Goal: Information Seeking & Learning: Compare options

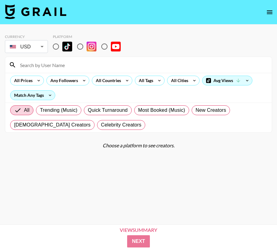
click at [36, 49] on body "Currency USD USD ​ Platform All Prices Any Followers All Countries All Tags All…" at bounding box center [138, 134] width 277 height 269
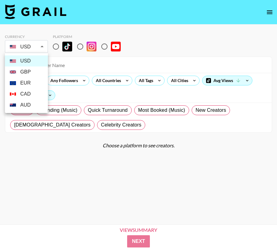
click at [29, 69] on li "GBP" at bounding box center [26, 72] width 43 height 11
type input "GBP"
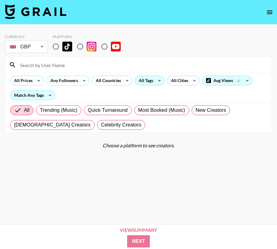
click at [148, 80] on div "All Tags" at bounding box center [144, 80] width 19 height 9
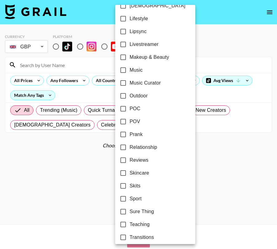
scroll to position [337, 0]
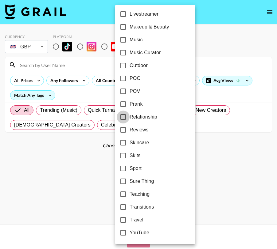
click at [124, 116] on input "Relationship" at bounding box center [123, 117] width 13 height 13
checkbox input "true"
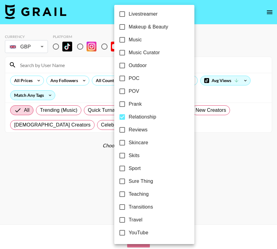
click at [84, 149] on div at bounding box center [138, 124] width 277 height 249
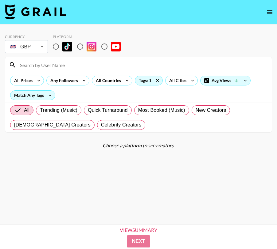
click at [56, 48] on input "radio" at bounding box center [55, 46] width 13 height 13
radio input "true"
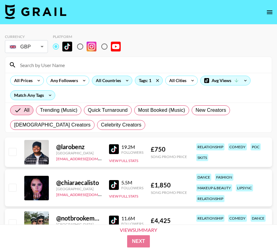
click at [118, 79] on div "All Countries" at bounding box center [107, 80] width 30 height 9
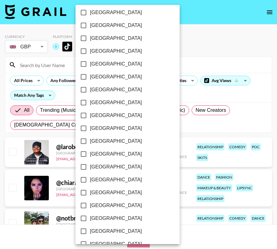
scroll to position [466, 0]
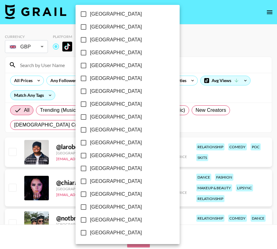
click at [83, 220] on input "[GEOGRAPHIC_DATA]" at bounding box center [83, 220] width 13 height 13
checkbox input "true"
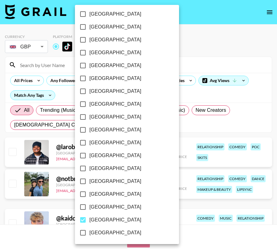
click at [175, 209] on div at bounding box center [138, 124] width 277 height 249
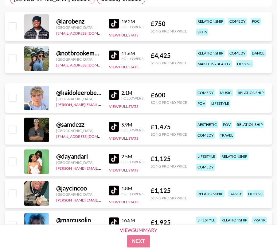
scroll to position [133, 0]
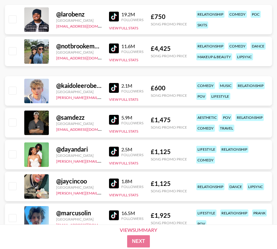
click at [112, 86] on img at bounding box center [114, 88] width 10 height 10
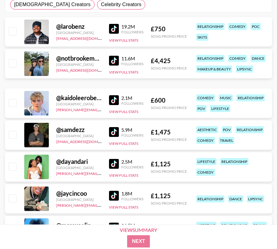
scroll to position [0, 0]
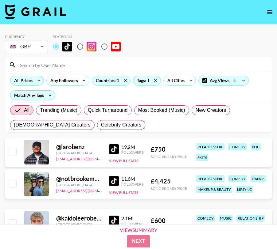
click at [26, 82] on div "All Prices" at bounding box center [21, 80] width 23 height 9
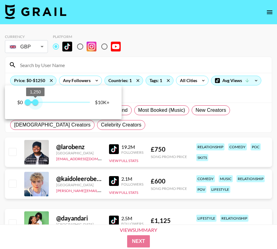
type input "1000"
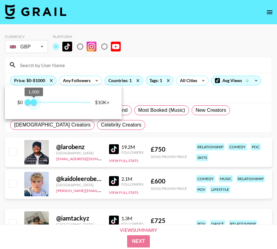
drag, startPoint x: 89, startPoint y: 103, endPoint x: 33, endPoint y: 103, distance: 55.5
click at [33, 103] on span "1,000" at bounding box center [34, 102] width 6 height 6
click at [183, 129] on div at bounding box center [138, 124] width 277 height 249
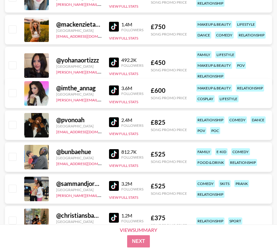
scroll to position [249, 0]
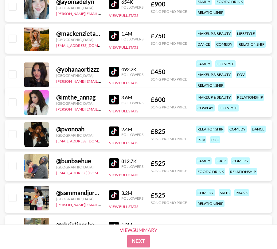
click at [109, 70] on div "@ yohanaortizzz United States [PERSON_NAME][EMAIL_ADDRESS][PERSON_NAME][DOMAIN_…" at bounding box center [138, 74] width 267 height 37
click at [112, 70] on img at bounding box center [114, 72] width 10 height 10
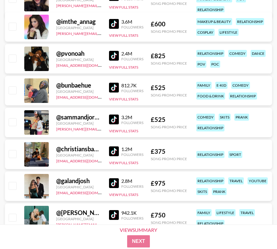
scroll to position [343, 0]
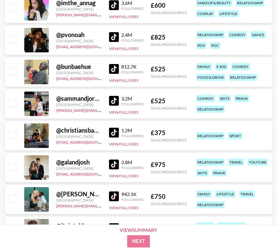
click at [112, 66] on img at bounding box center [114, 69] width 10 height 10
click at [114, 102] on img at bounding box center [114, 101] width 10 height 10
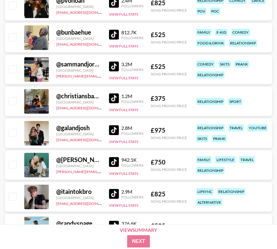
scroll to position [394, 0]
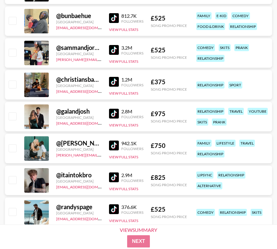
click at [115, 84] on img at bounding box center [114, 82] width 10 height 10
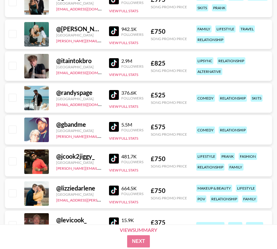
scroll to position [509, 0]
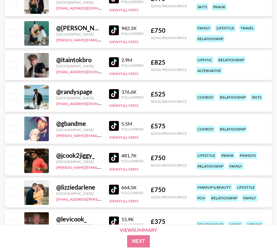
click at [115, 93] on img at bounding box center [114, 94] width 10 height 10
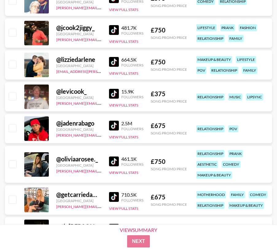
scroll to position [638, 0]
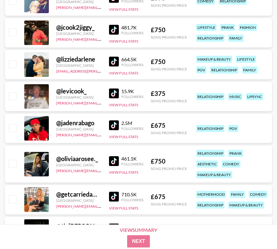
click at [114, 126] on img at bounding box center [114, 126] width 10 height 10
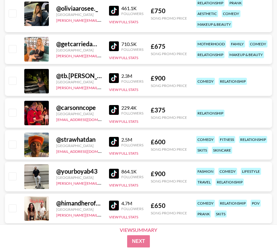
scroll to position [789, 0]
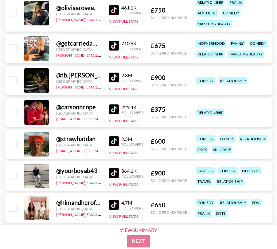
click at [111, 106] on img at bounding box center [114, 110] width 10 height 10
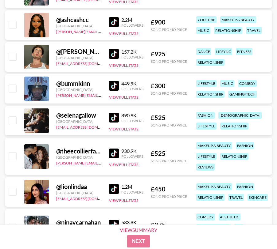
scroll to position [1098, 0]
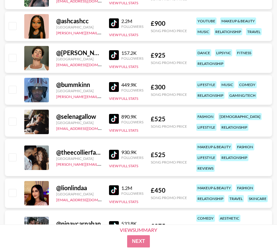
click at [114, 85] on img at bounding box center [114, 87] width 10 height 10
click at [117, 119] on img at bounding box center [114, 119] width 10 height 10
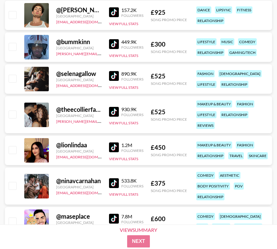
scroll to position [1142, 0]
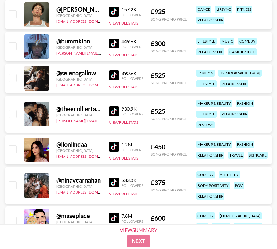
click at [113, 109] on img at bounding box center [114, 111] width 10 height 10
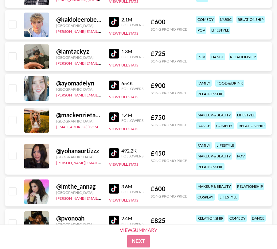
scroll to position [0, 0]
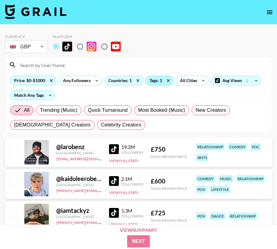
click at [158, 78] on div "Tags: 1" at bounding box center [159, 80] width 27 height 9
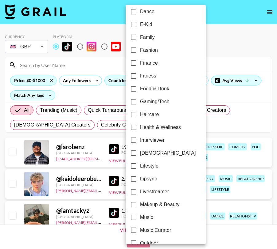
scroll to position [167, 0]
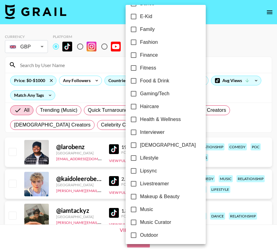
click at [155, 172] on span "Lipsync" at bounding box center [148, 170] width 17 height 7
click at [140, 172] on input "Lipsync" at bounding box center [133, 171] width 13 height 13
checkbox input "true"
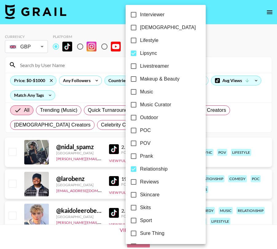
scroll to position [291, 0]
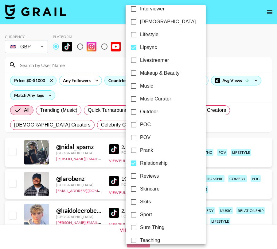
click at [117, 124] on div at bounding box center [138, 124] width 277 height 249
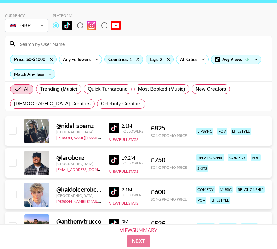
scroll to position [0, 0]
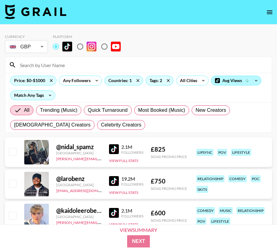
click at [228, 81] on div "Avg Views" at bounding box center [236, 80] width 50 height 9
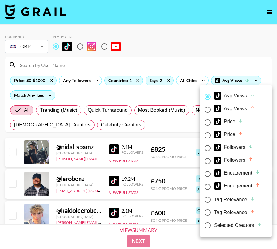
click at [207, 121] on input "Price" at bounding box center [207, 122] width 13 height 13
radio input "true"
radio input "false"
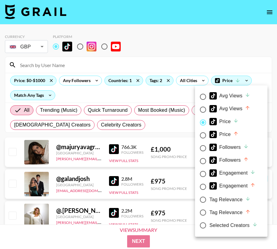
click at [178, 116] on div at bounding box center [138, 124] width 277 height 249
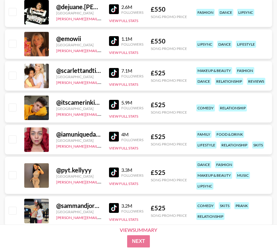
scroll to position [4933, 0]
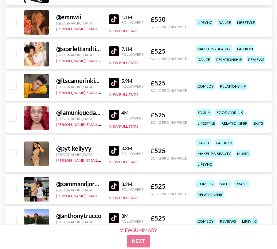
click at [112, 149] on img at bounding box center [114, 151] width 10 height 10
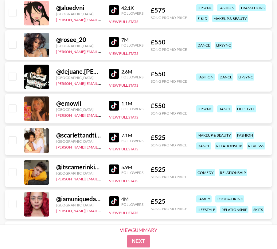
scroll to position [4850, 0]
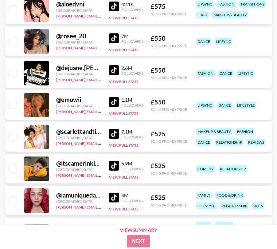
click at [113, 34] on img at bounding box center [114, 38] width 10 height 10
click at [110, 70] on img at bounding box center [114, 70] width 10 height 10
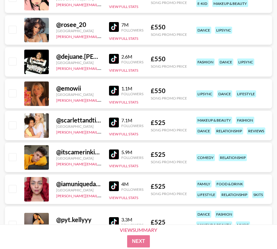
scroll to position [4870, 0]
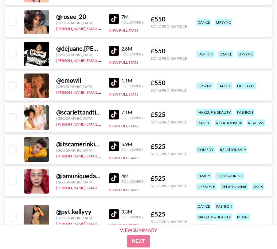
click at [115, 79] on img at bounding box center [114, 83] width 10 height 10
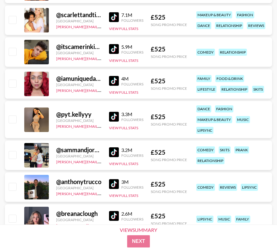
scroll to position [4979, 0]
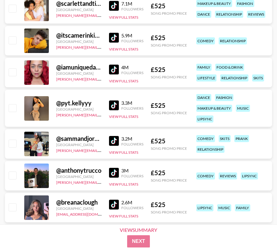
click at [116, 141] on img at bounding box center [114, 141] width 10 height 10
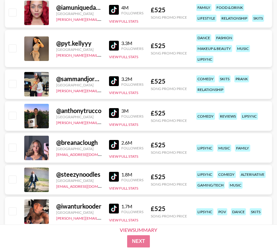
scroll to position [5045, 0]
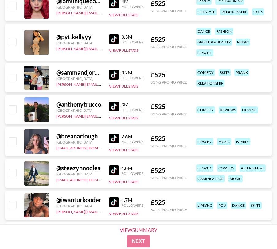
click at [113, 105] on img at bounding box center [114, 107] width 10 height 10
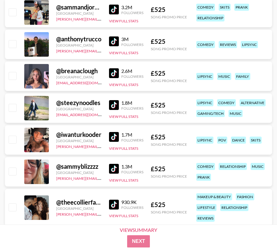
scroll to position [5115, 0]
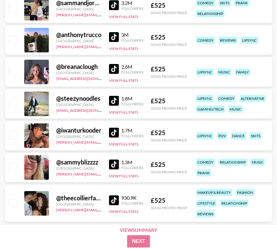
click at [115, 68] on img at bounding box center [114, 69] width 10 height 10
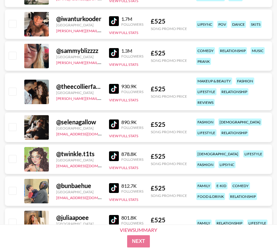
scroll to position [5232, 0]
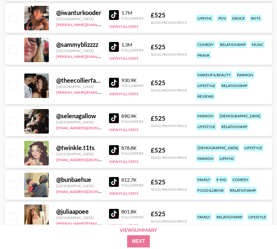
click at [115, 119] on img at bounding box center [114, 118] width 10 height 10
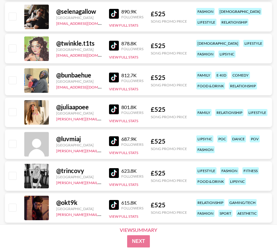
scroll to position [5338, 0]
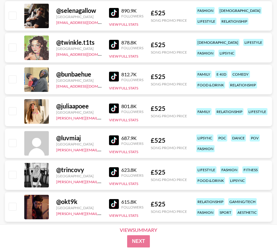
click at [111, 45] on img at bounding box center [114, 45] width 10 height 10
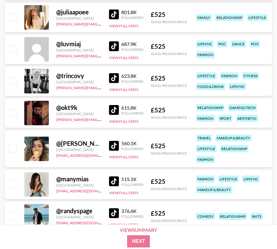
scroll to position [5441, 0]
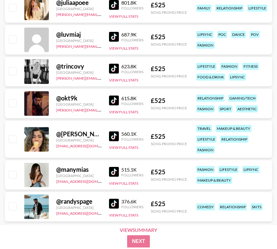
click at [115, 66] on img at bounding box center [114, 69] width 10 height 10
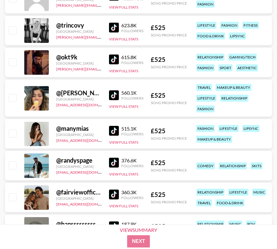
scroll to position [5486, 0]
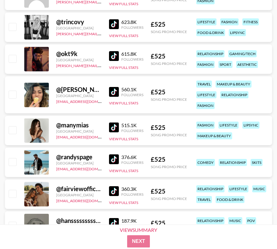
click at [116, 54] on img at bounding box center [114, 56] width 10 height 10
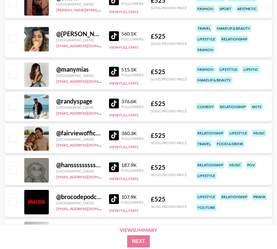
scroll to position [5550, 0]
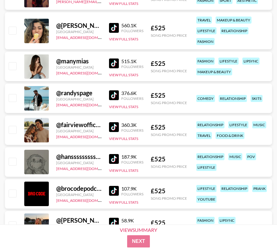
click at [115, 64] on img at bounding box center [114, 64] width 10 height 10
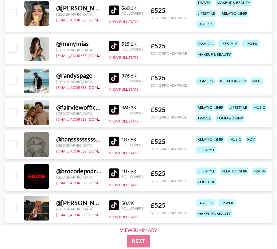
scroll to position [5568, 0]
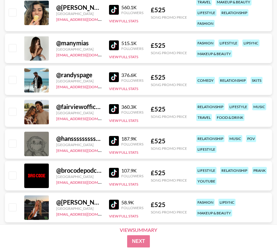
click at [113, 110] on img at bounding box center [114, 109] width 10 height 10
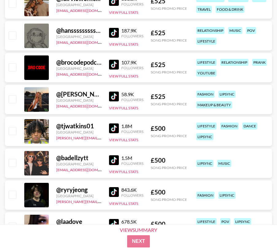
scroll to position [5686, 0]
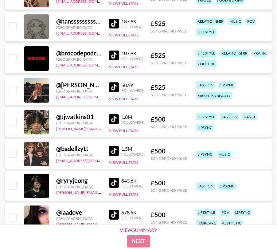
click at [115, 88] on img at bounding box center [114, 87] width 10 height 10
click at [115, 151] on img at bounding box center [114, 151] width 10 height 10
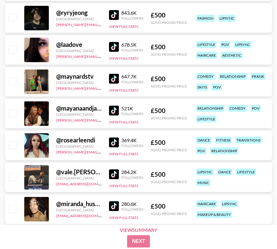
scroll to position [5857, 0]
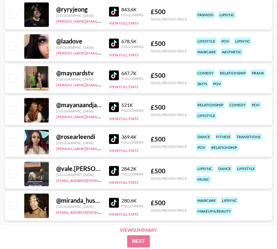
click at [117, 71] on img at bounding box center [114, 76] width 10 height 10
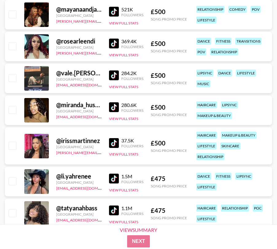
scroll to position [5954, 0]
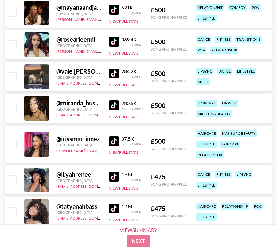
click at [118, 180] on img at bounding box center [114, 177] width 10 height 10
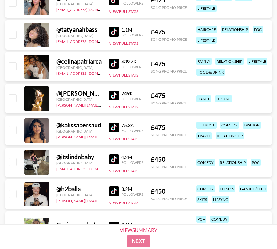
scroll to position [6134, 0]
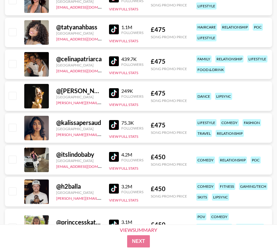
click at [114, 59] on img at bounding box center [114, 61] width 10 height 10
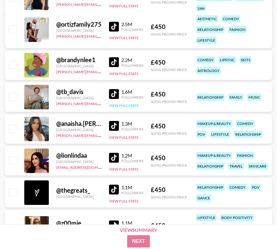
scroll to position [6369, 0]
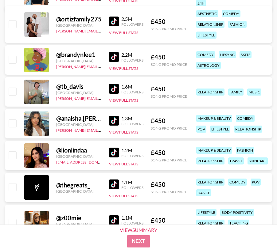
click at [113, 119] on img at bounding box center [114, 121] width 10 height 10
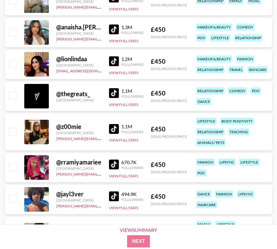
scroll to position [6469, 0]
